Goal: Transaction & Acquisition: Purchase product/service

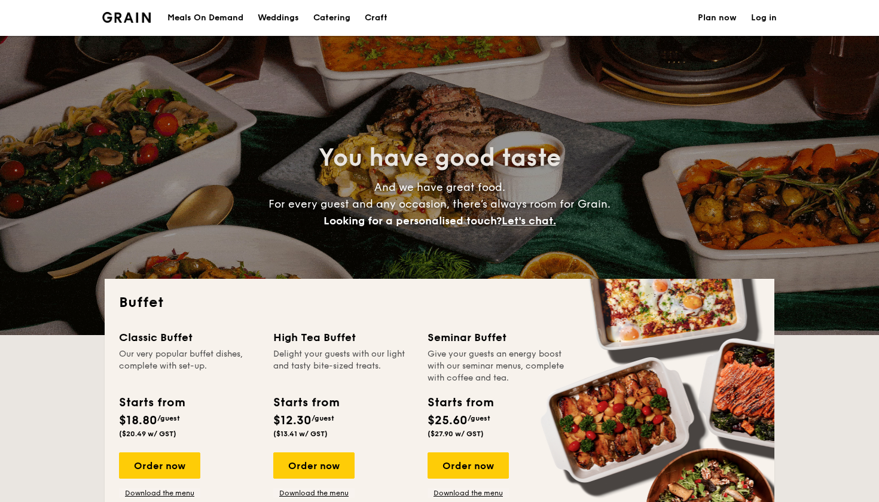
select select
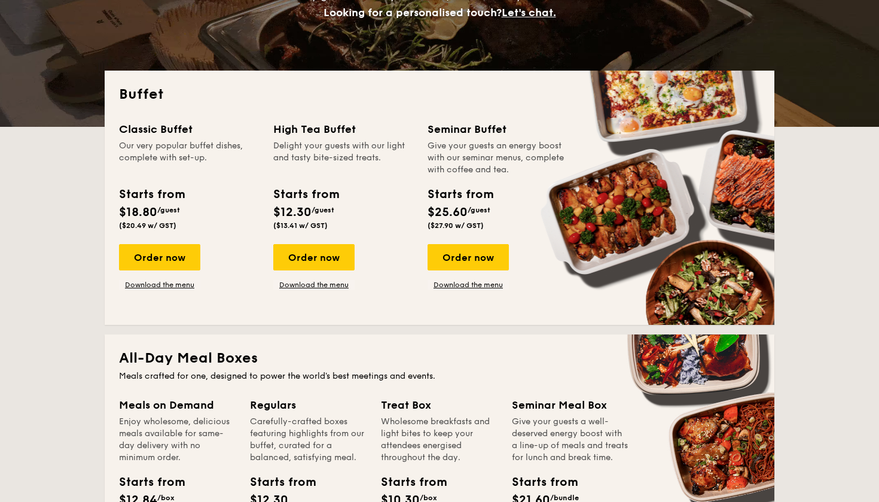
scroll to position [204, 0]
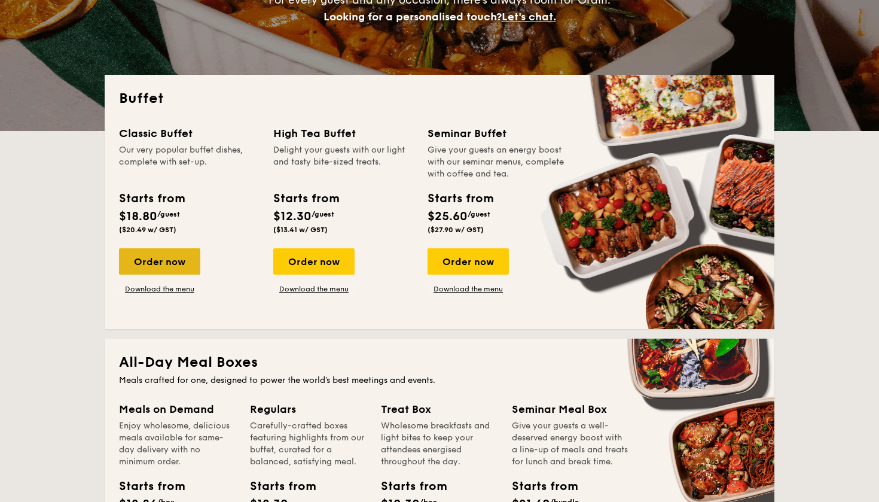
click at [166, 260] on div "Order now" at bounding box center [159, 261] width 81 height 26
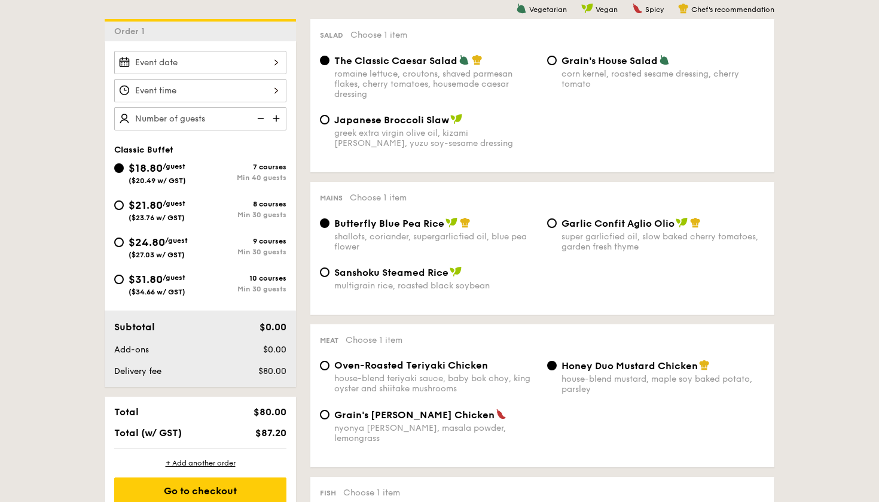
scroll to position [303, 0]
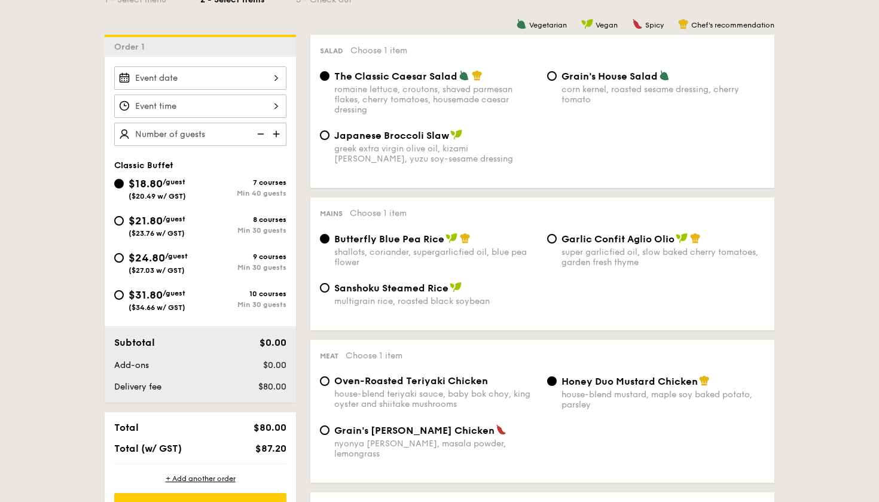
select select
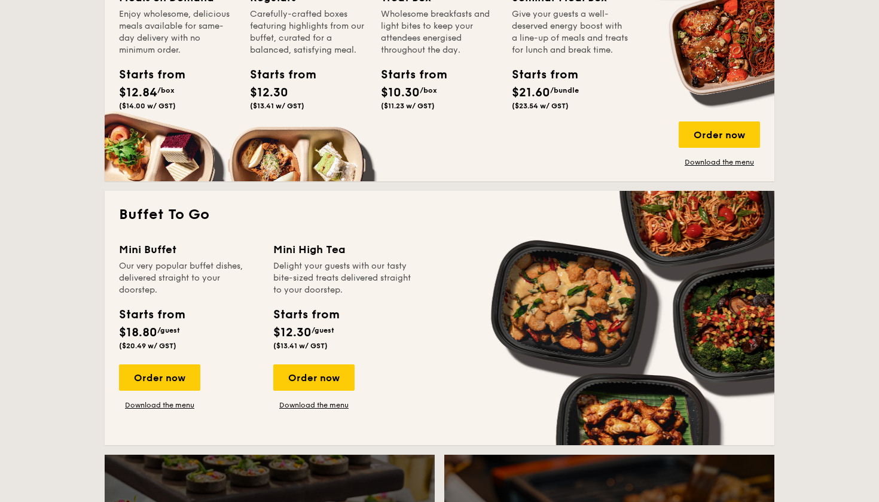
scroll to position [618, 0]
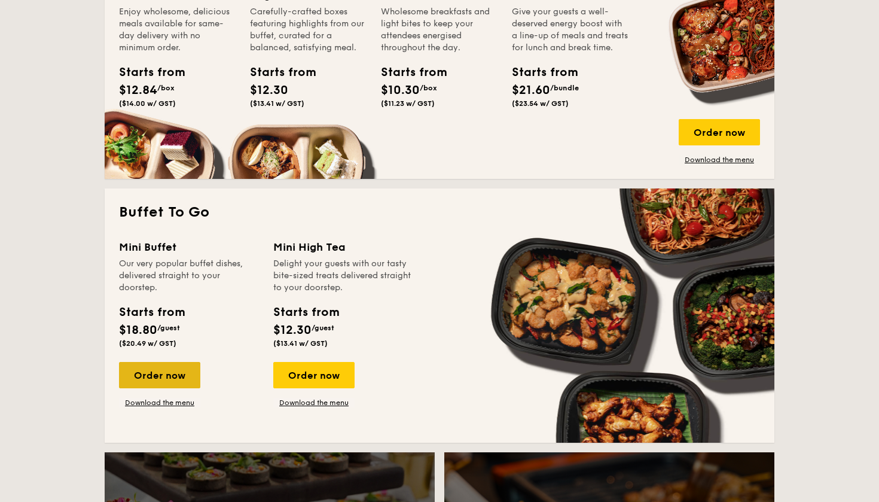
click at [166, 381] on div "Order now" at bounding box center [159, 375] width 81 height 26
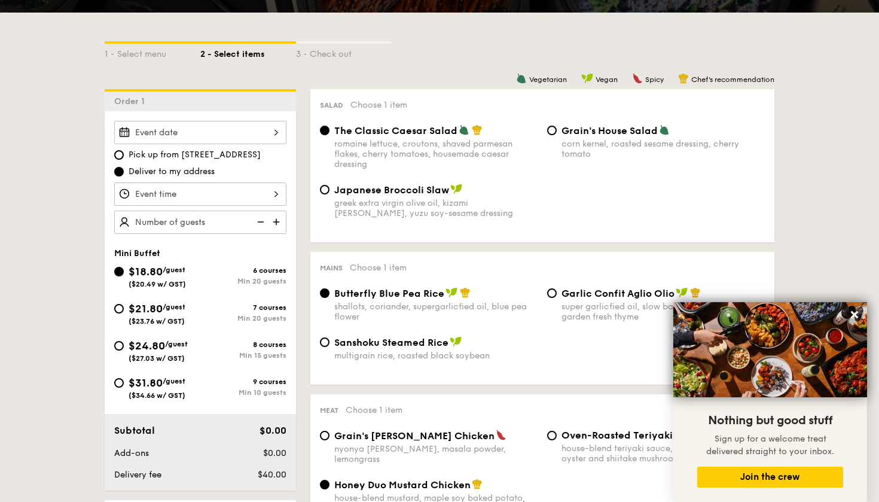
scroll to position [248, 0]
